Goal: Task Accomplishment & Management: Manage account settings

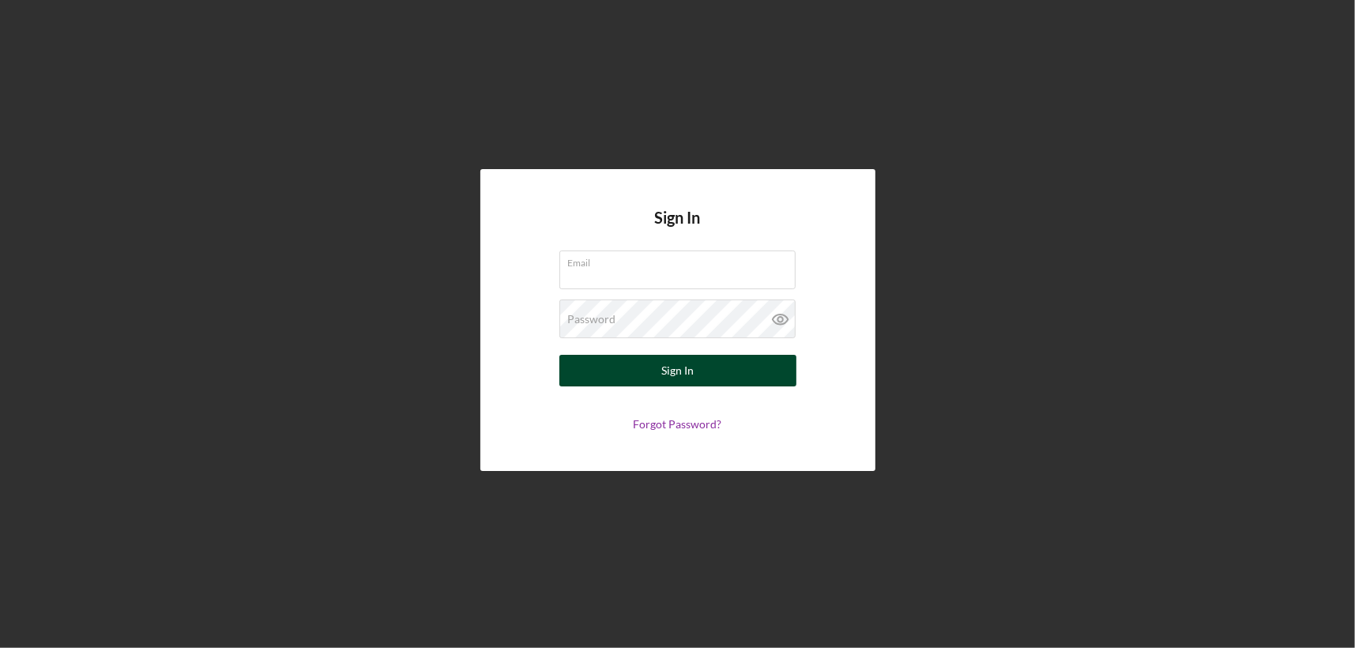
type input "[EMAIL_ADDRESS][DOMAIN_NAME]"
click at [687, 379] on div "Sign In" at bounding box center [677, 371] width 32 height 32
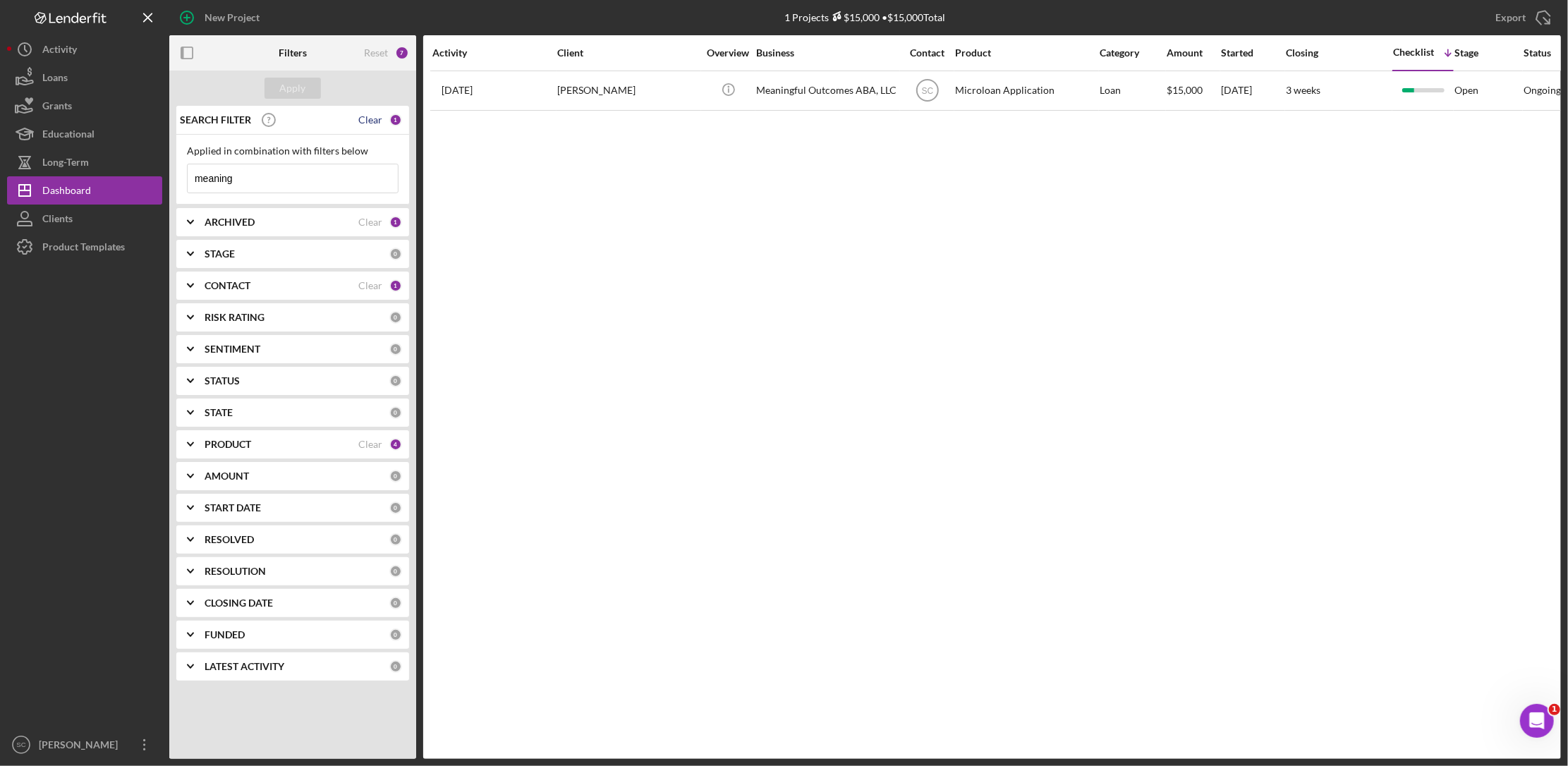
drag, startPoint x: 390, startPoint y: 117, endPoint x: 374, endPoint y: 121, distance: 16.5
click at [389, 117] on div "SEARCH FILTER Clear 1" at bounding box center [289, 121] width 226 height 36
click at [374, 121] on div "Clear" at bounding box center [370, 120] width 24 height 12
click at [282, 86] on div "Apply" at bounding box center [293, 88] width 26 height 21
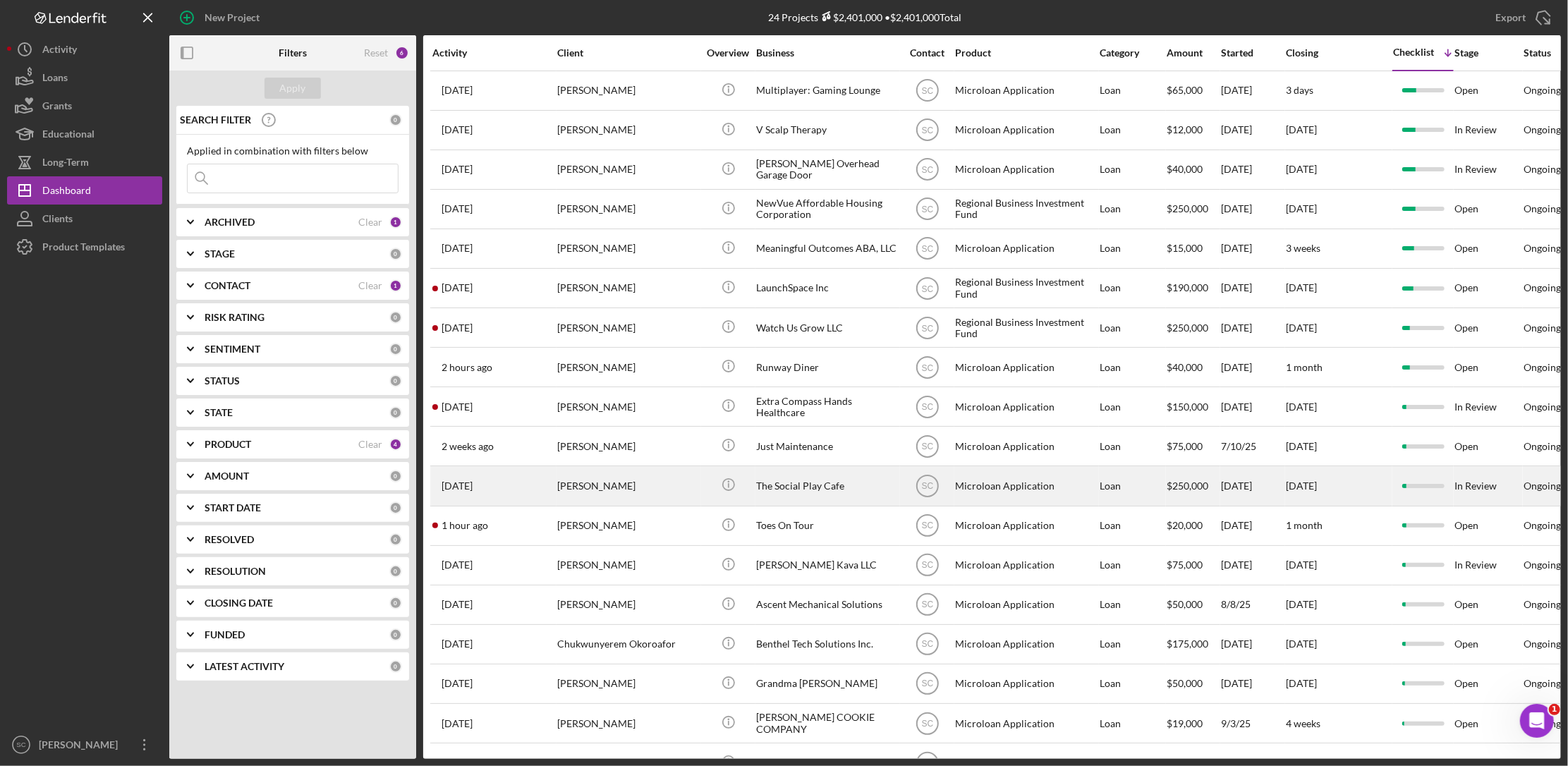
click at [533, 496] on div "[DATE] [PERSON_NAME]" at bounding box center [494, 486] width 123 height 37
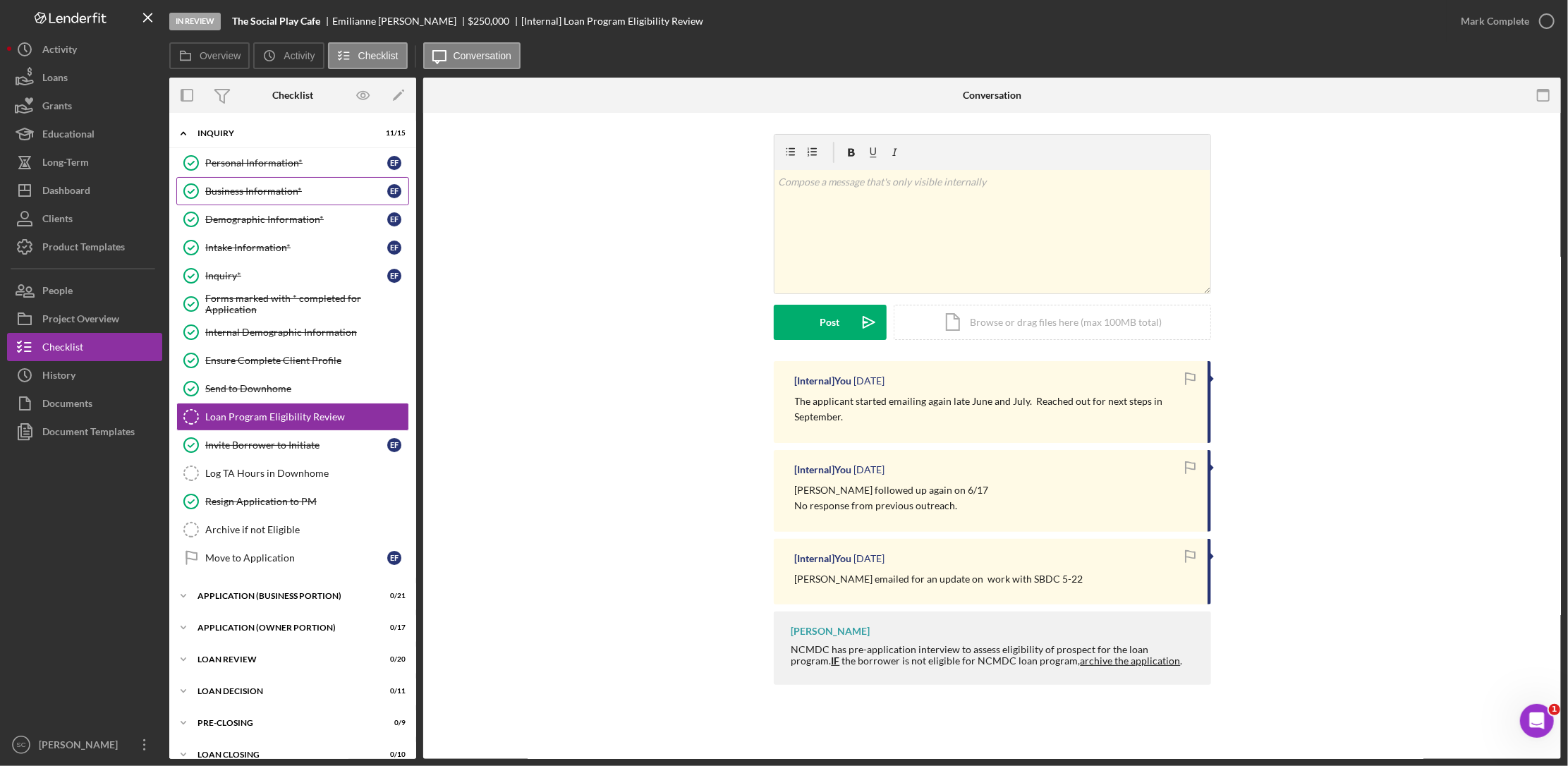
click at [247, 196] on div "Business Information*" at bounding box center [296, 191] width 182 height 12
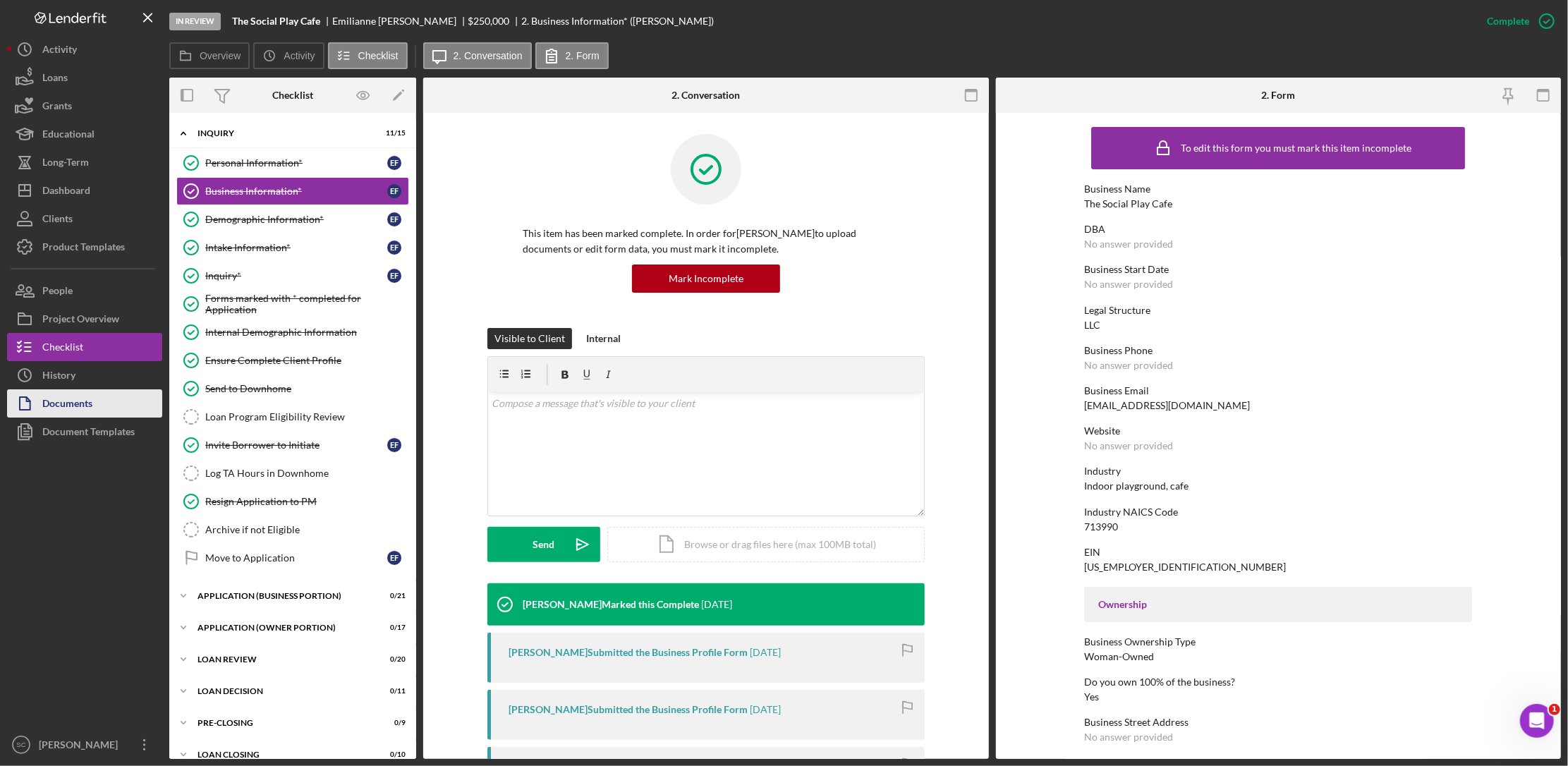
drag, startPoint x: 73, startPoint y: 378, endPoint x: 74, endPoint y: 400, distance: 22.0
click at [73, 378] on div "History" at bounding box center [58, 378] width 33 height 32
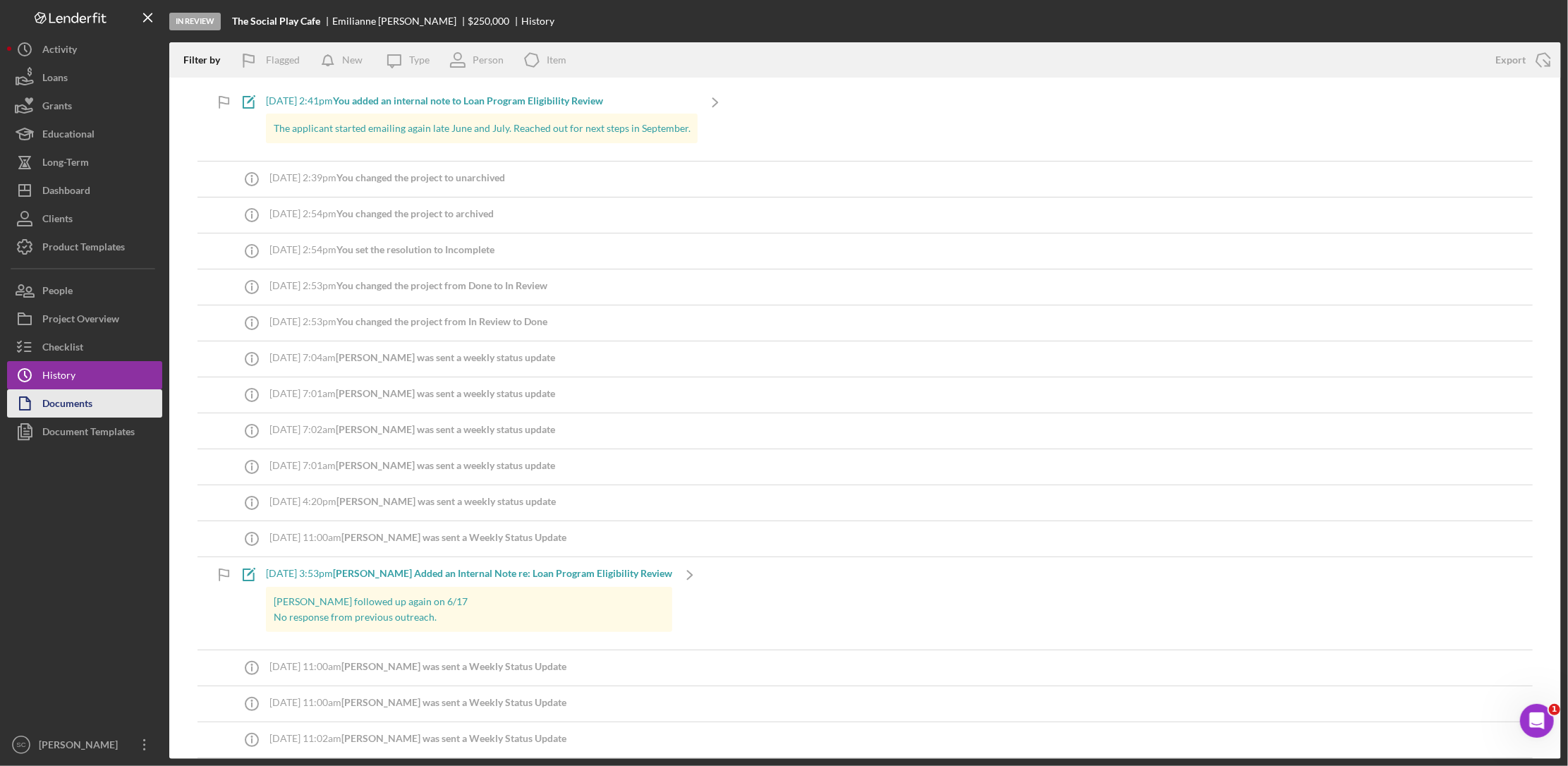
click at [74, 401] on div "Documents" at bounding box center [67, 405] width 50 height 32
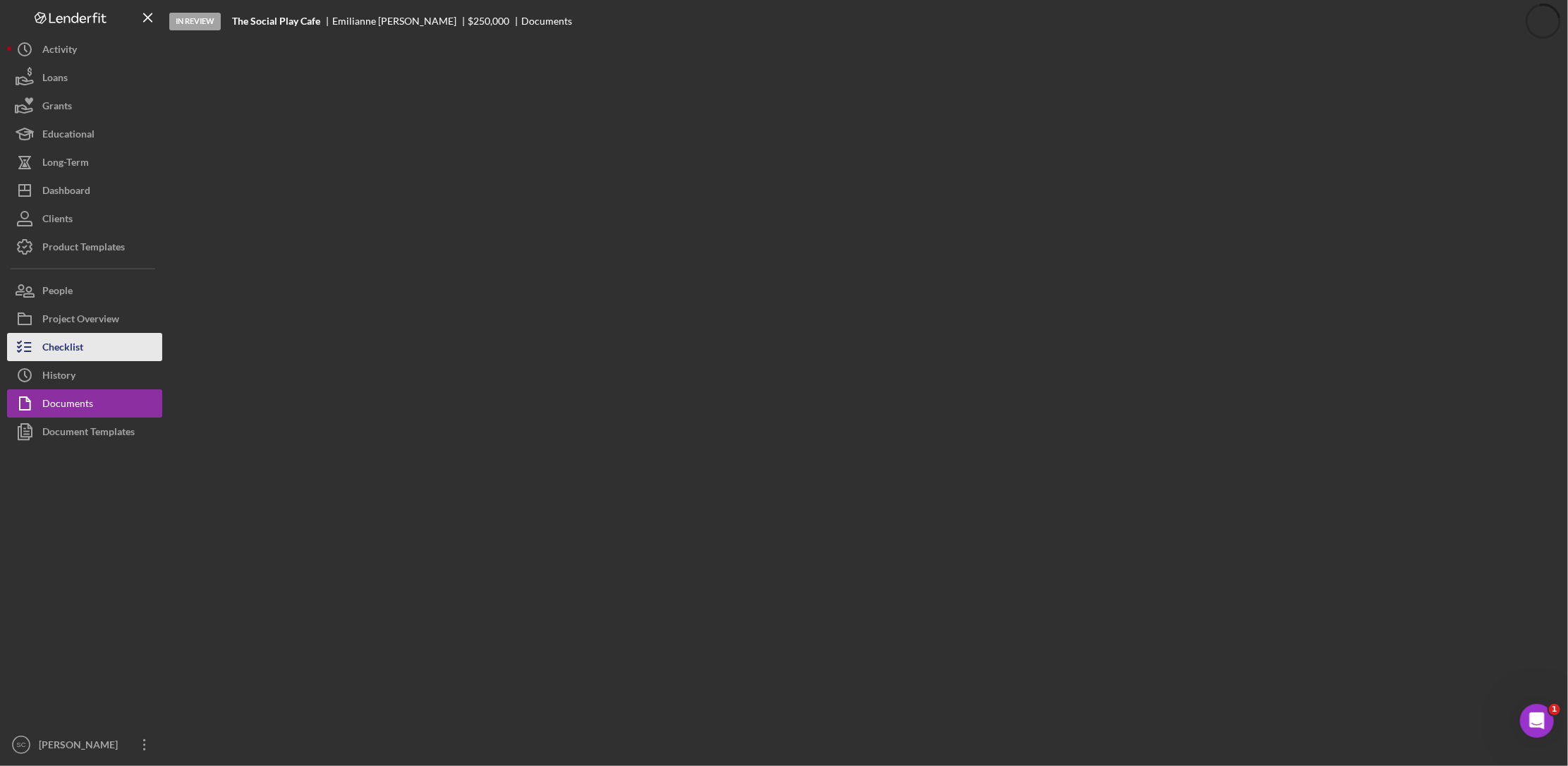
click at [68, 351] on div "Checklist" at bounding box center [63, 349] width 41 height 32
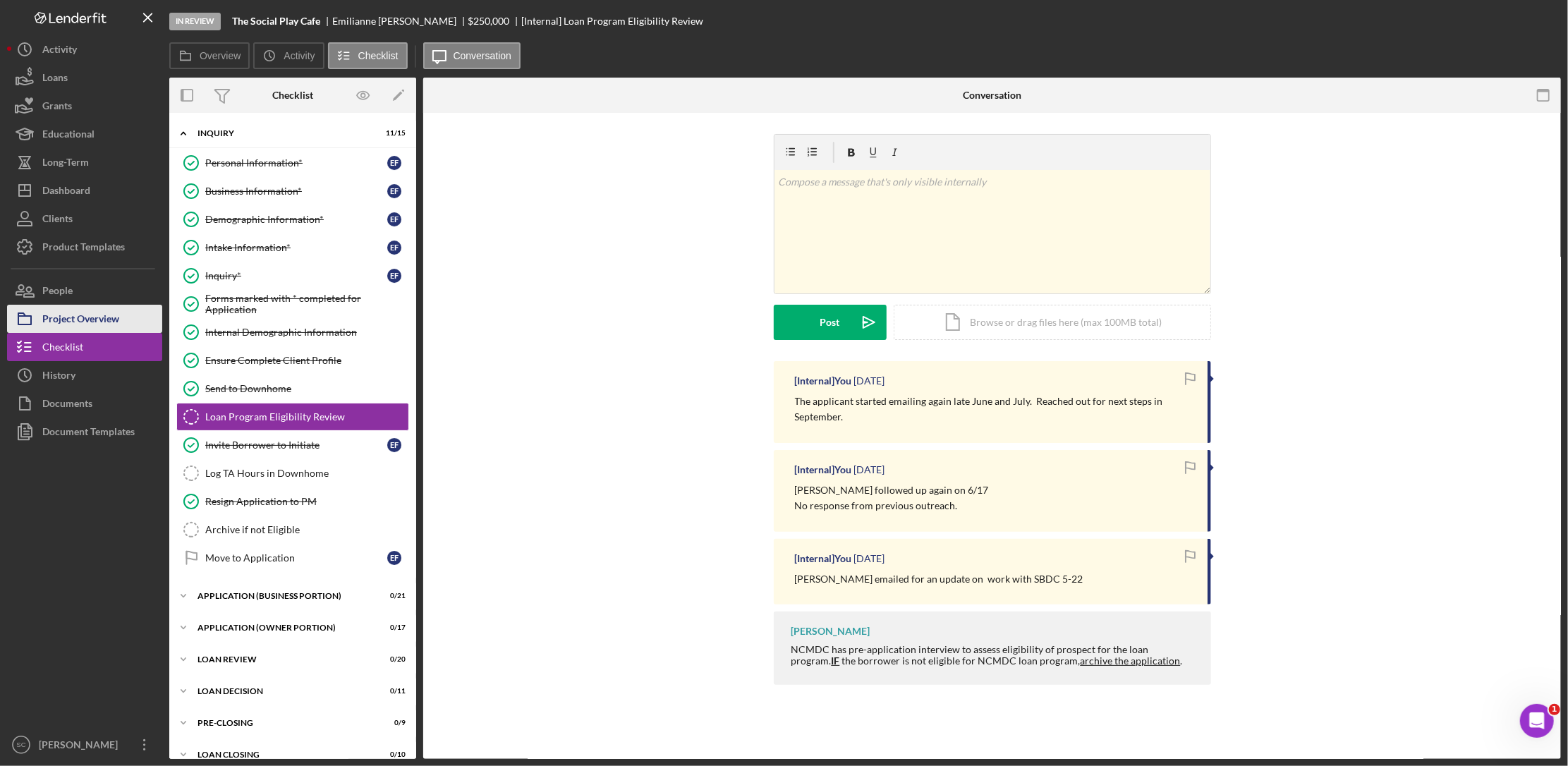
click at [82, 314] on div "Project Overview" at bounding box center [80, 321] width 77 height 32
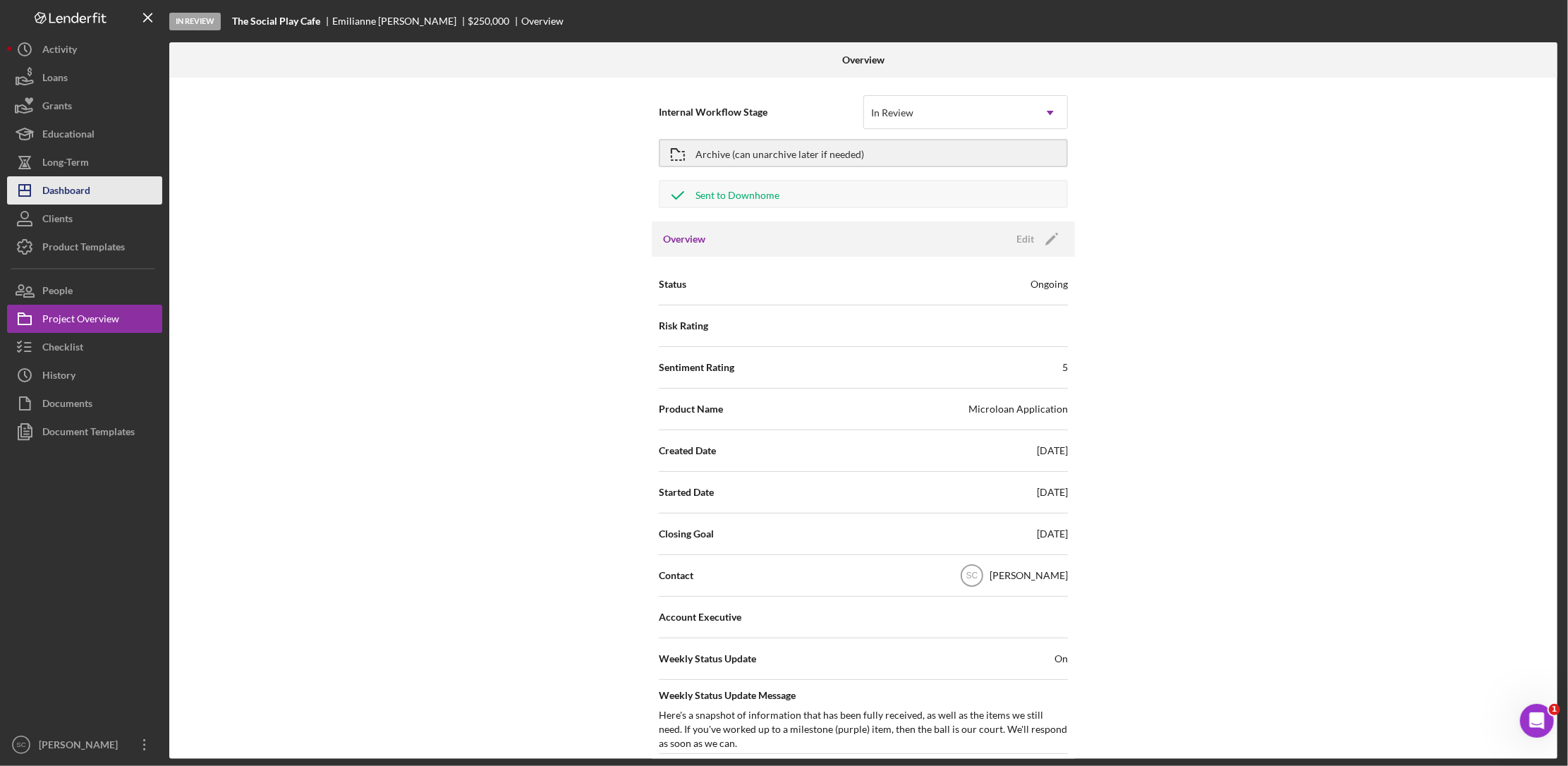
click at [75, 196] on div "Dashboard" at bounding box center [66, 193] width 48 height 32
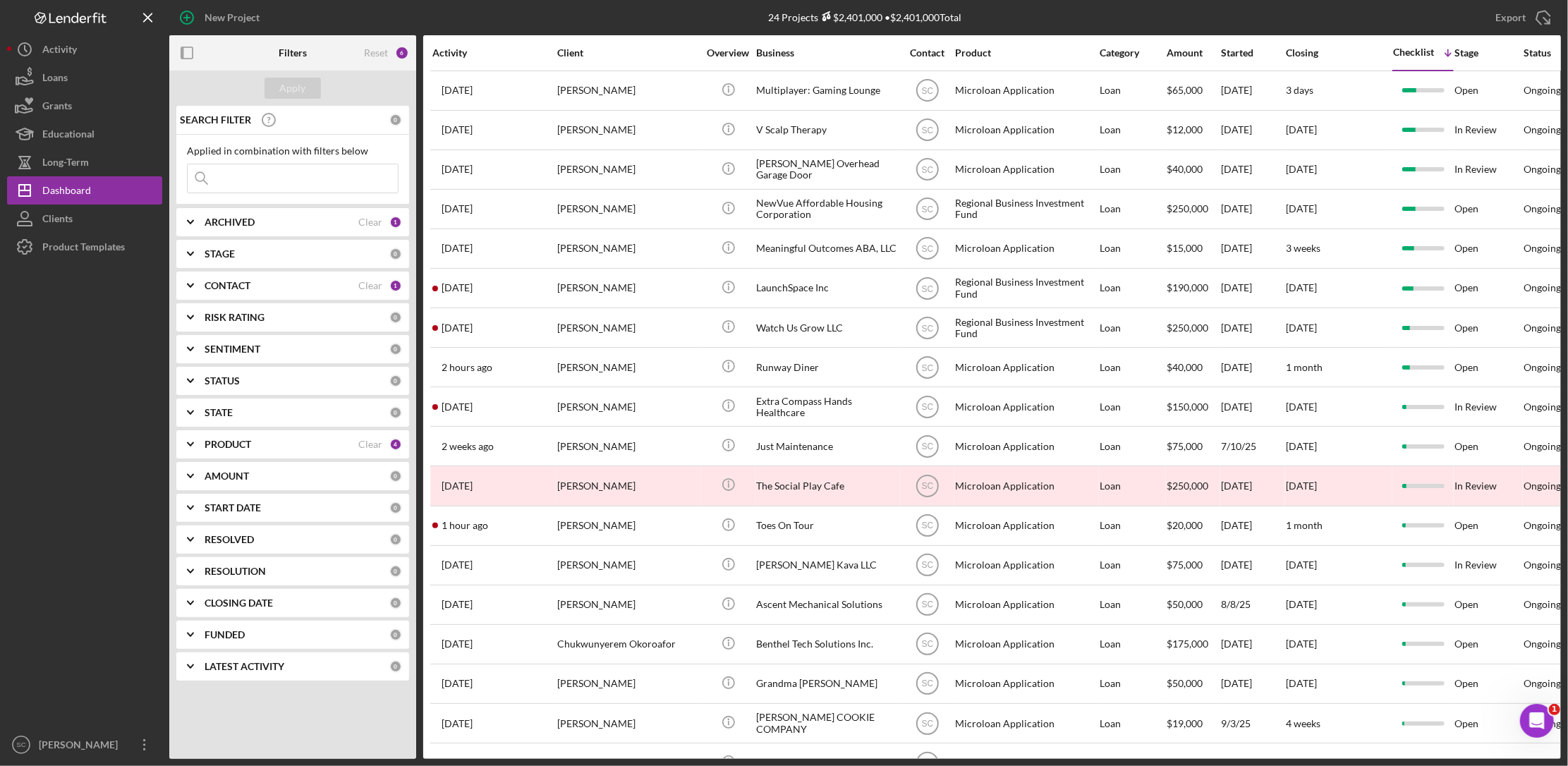
click at [227, 179] on input at bounding box center [292, 179] width 210 height 29
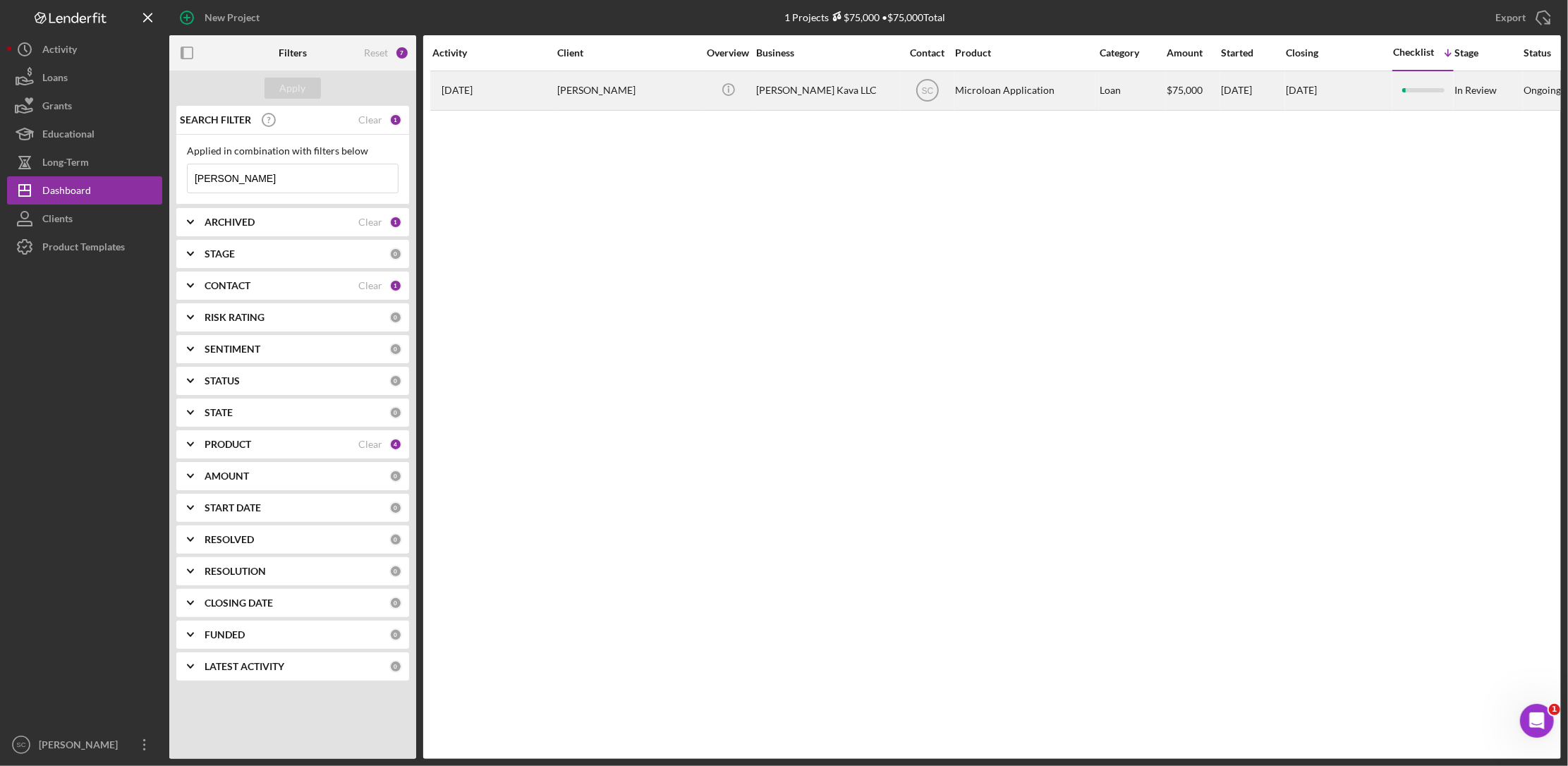
type input "[PERSON_NAME]"
click at [556, 86] on td "[PERSON_NAME]" at bounding box center [629, 90] width 145 height 39
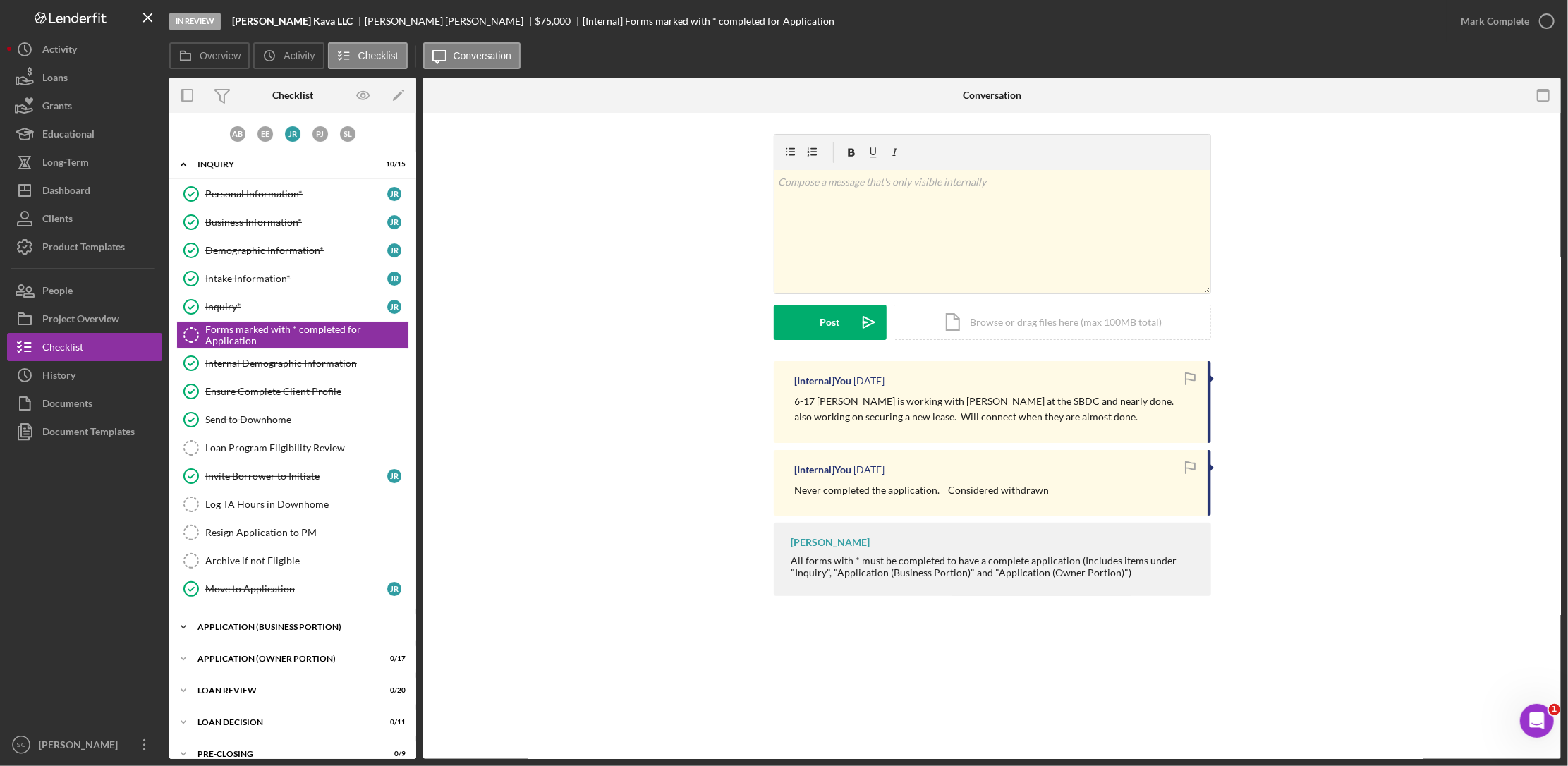
click at [271, 547] on div "Icon/Expander APPLICATION (BUSINESS PORTION) 0 / 21" at bounding box center [293, 628] width 247 height 29
click at [249, 220] on div "Business Information*" at bounding box center [296, 222] width 182 height 12
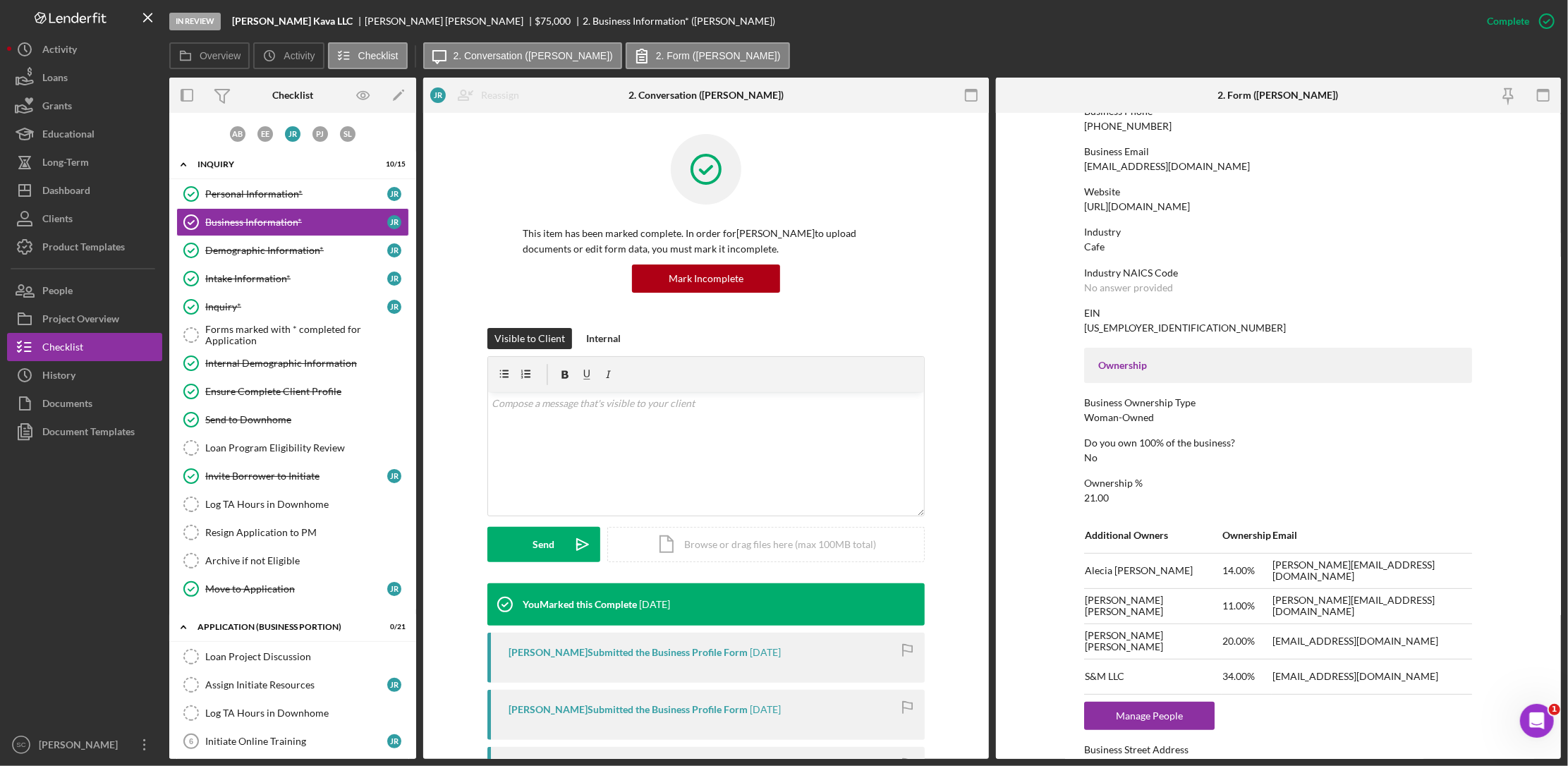
scroll to position [154, 0]
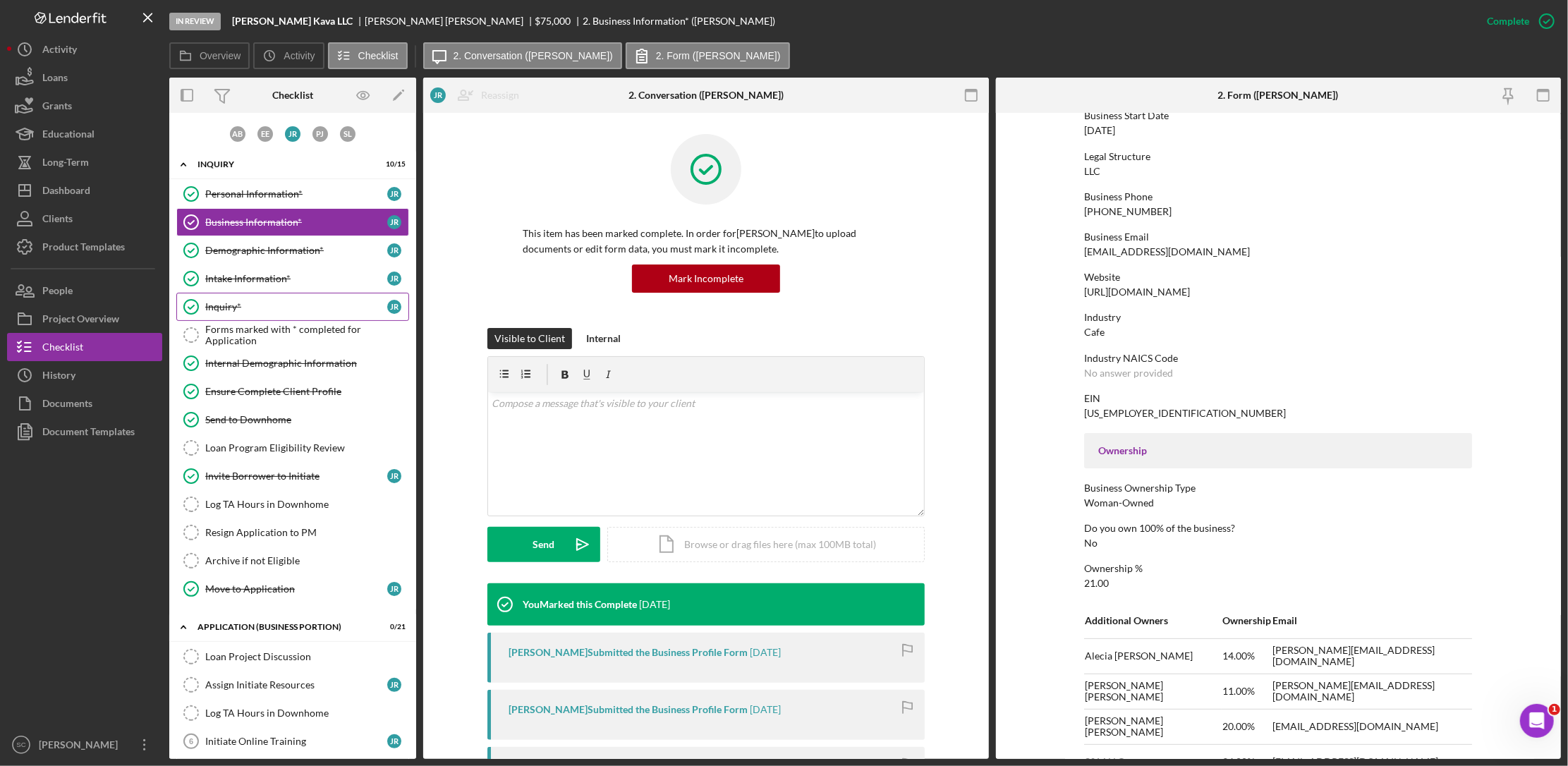
click at [216, 307] on div "Inquiry*" at bounding box center [296, 306] width 182 height 12
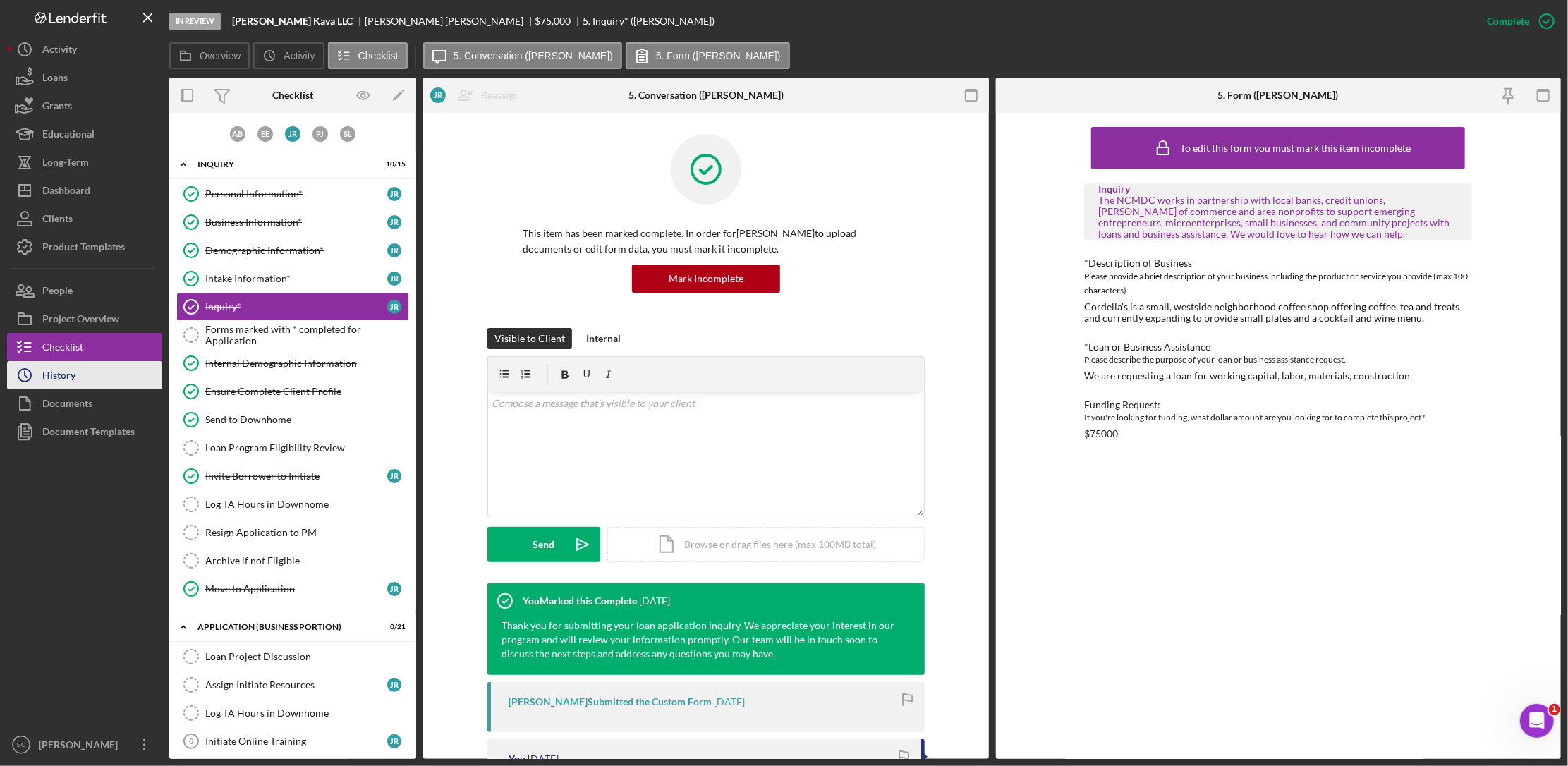
click at [110, 369] on button "Icon/History History" at bounding box center [85, 376] width 155 height 29
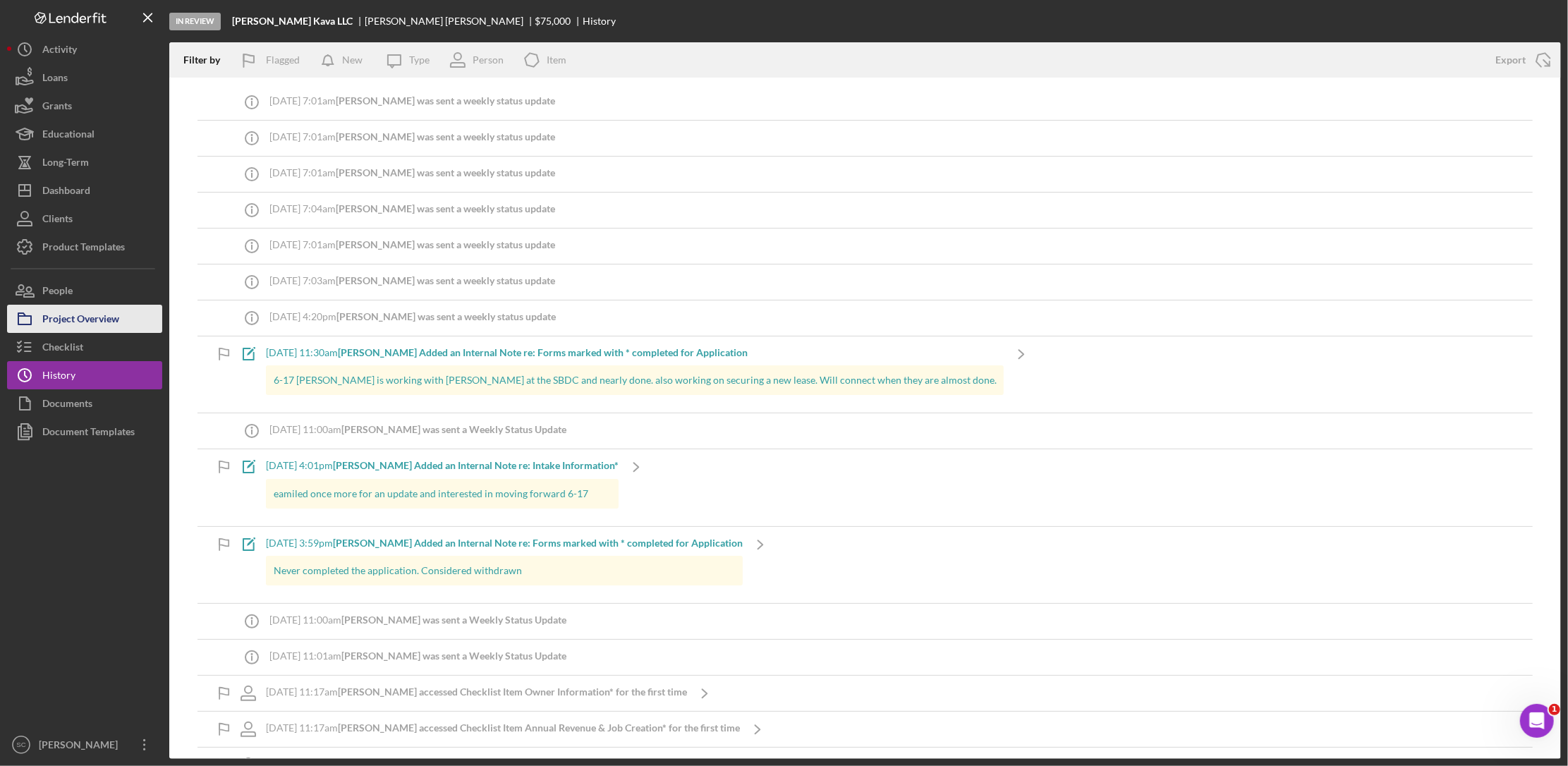
click at [86, 317] on div "Project Overview" at bounding box center [80, 321] width 77 height 32
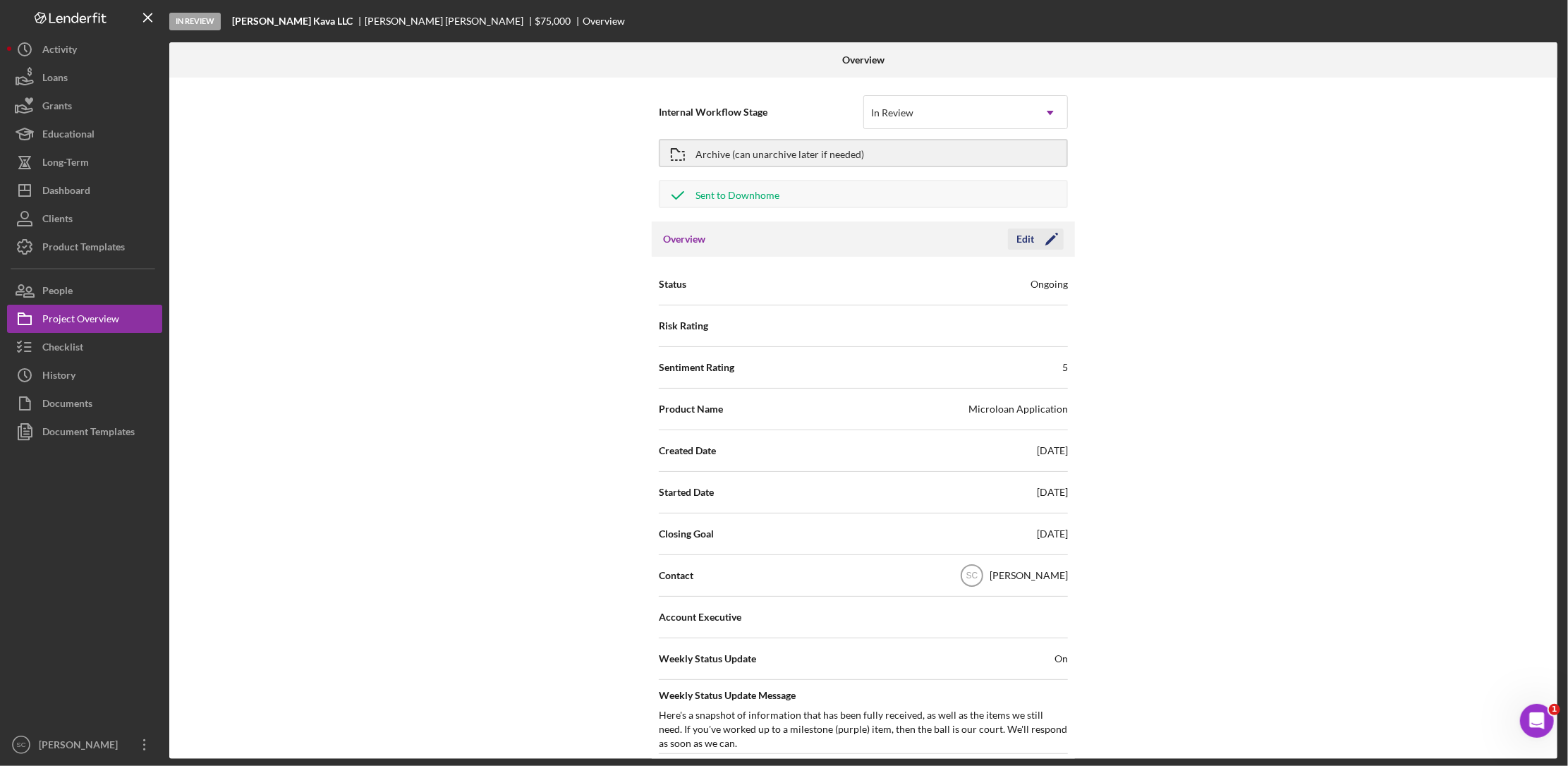
click at [1046, 243] on polygon "button" at bounding box center [1051, 240] width 11 height 11
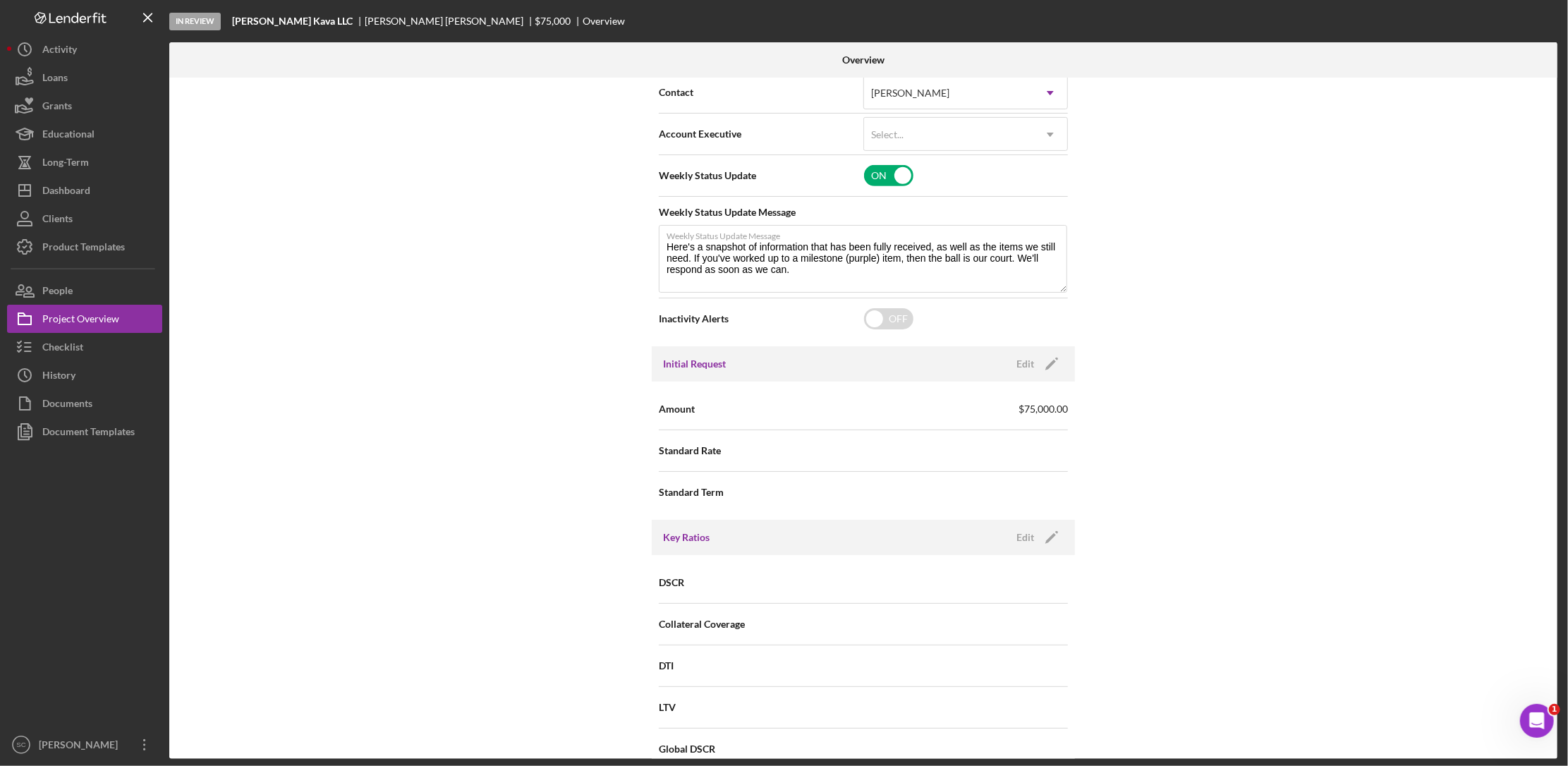
scroll to position [441, 0]
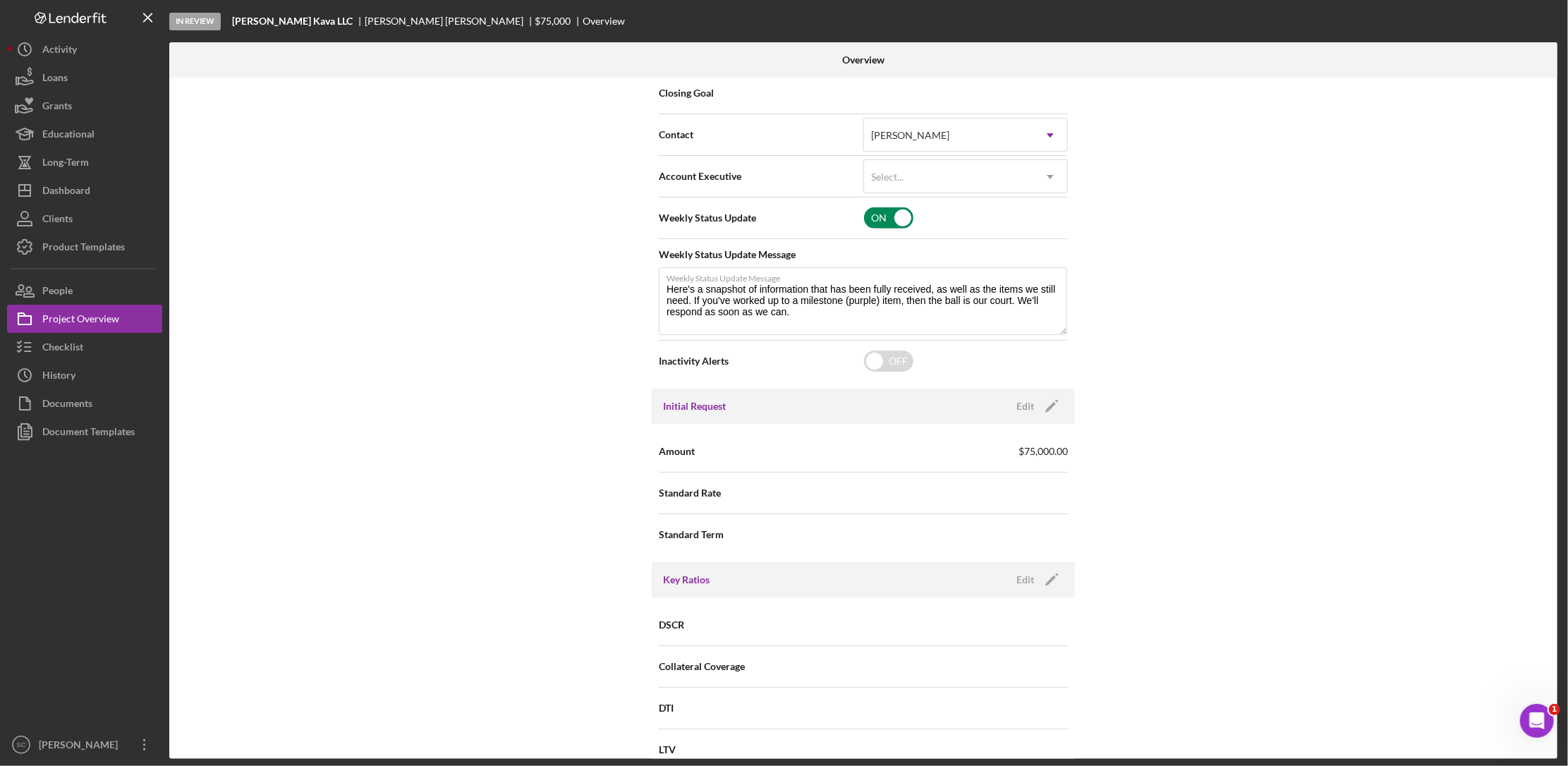
click at [898, 217] on input "checkbox" at bounding box center [888, 218] width 49 height 21
checkbox input "false"
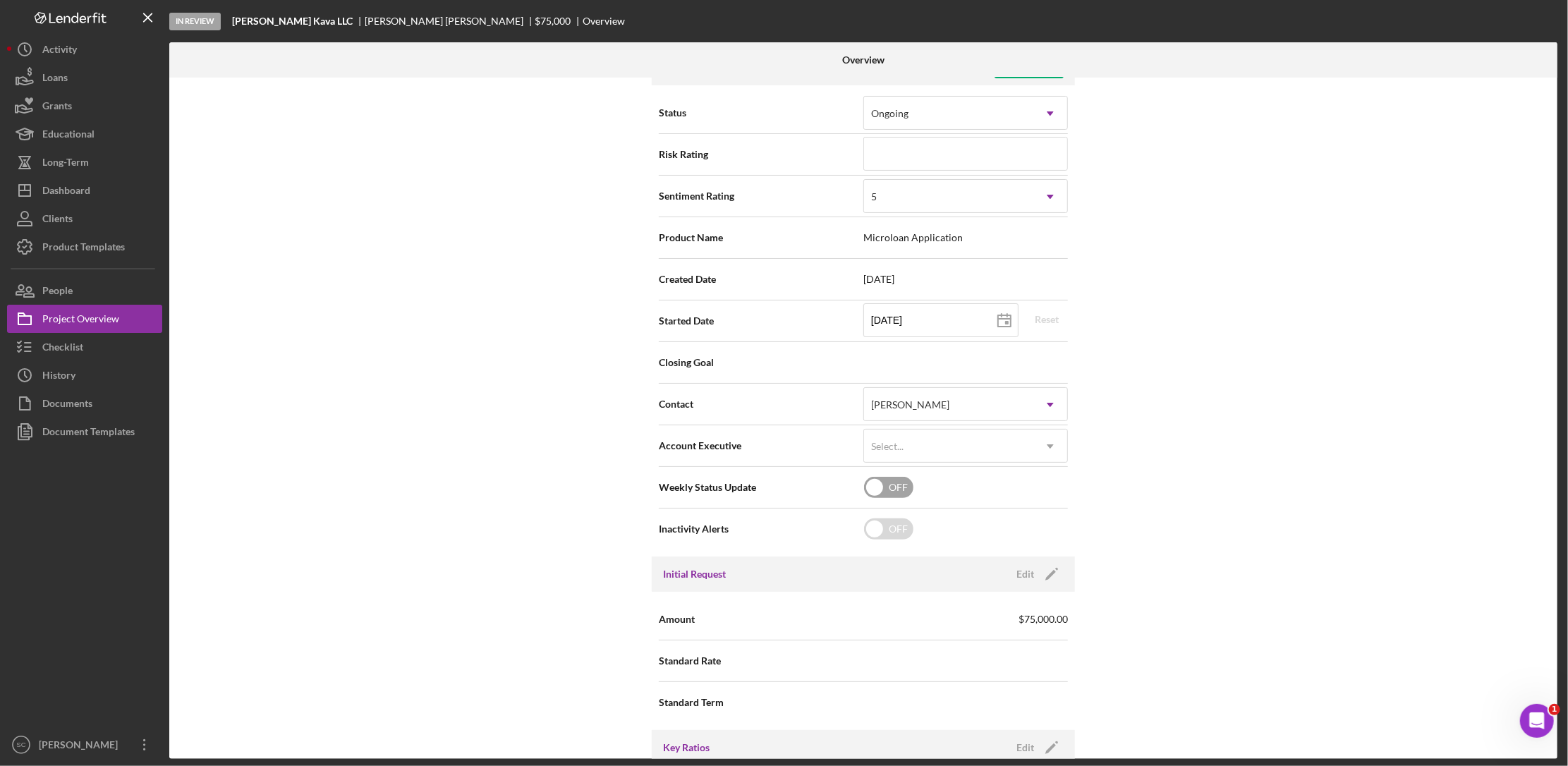
scroll to position [0, 0]
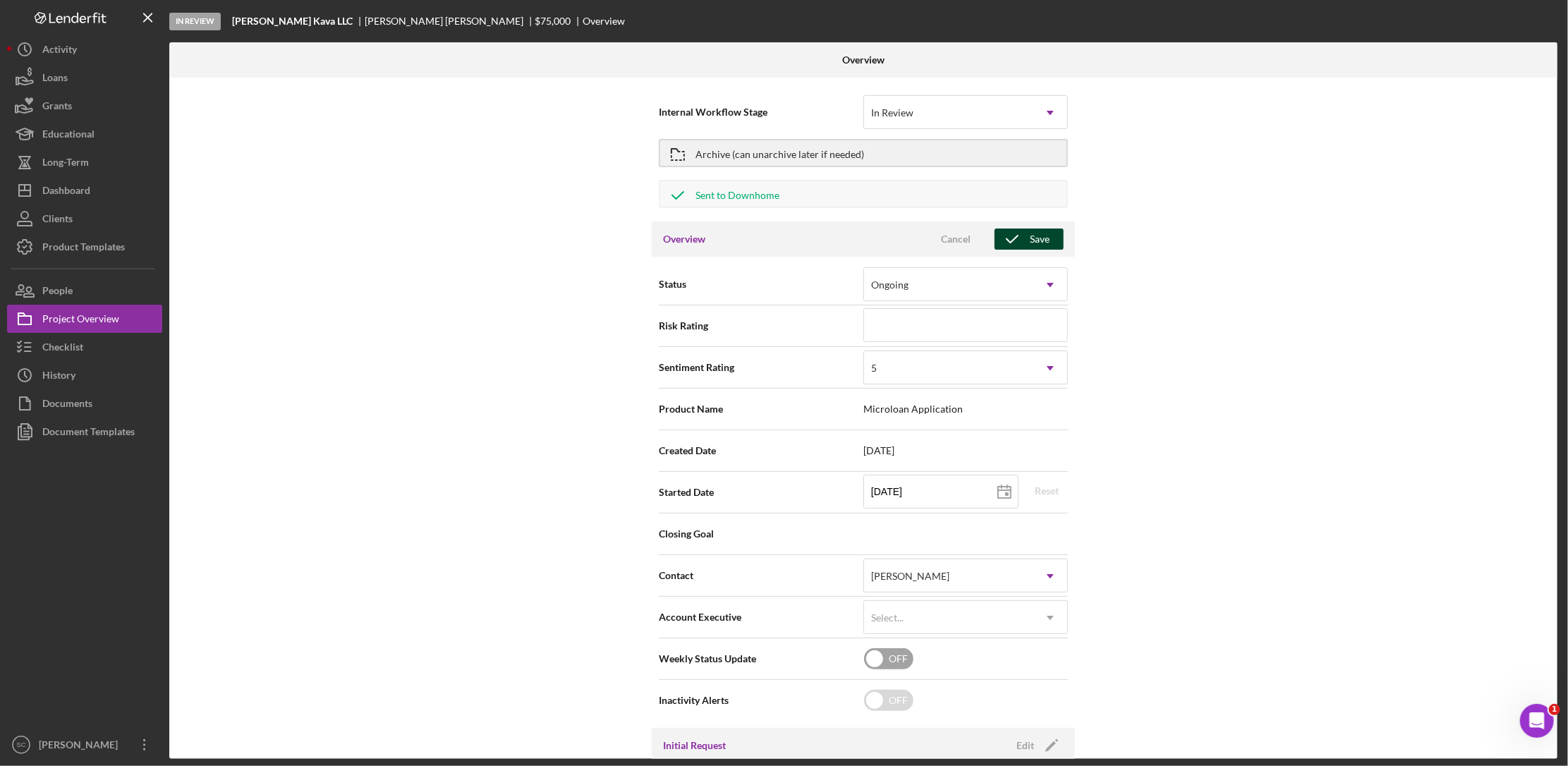
click at [1018, 235] on icon "button" at bounding box center [1013, 239] width 36 height 36
